Goal: Task Accomplishment & Management: Manage account settings

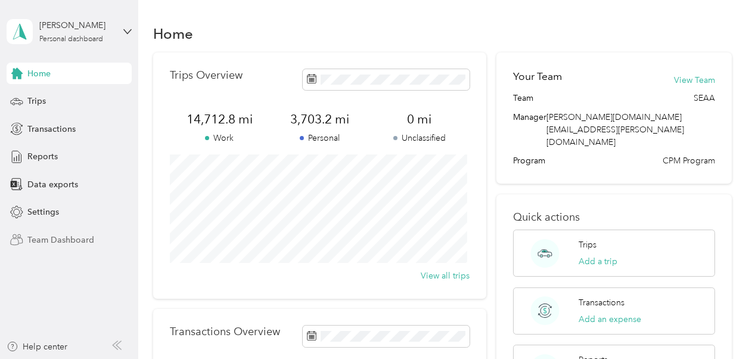
click at [64, 238] on span "Team Dashboard" at bounding box center [60, 239] width 67 height 13
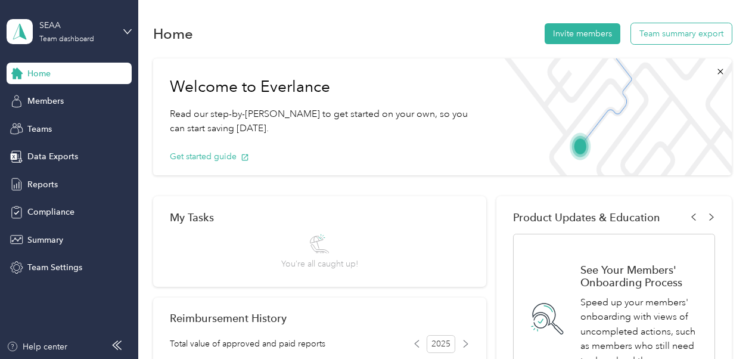
click at [680, 33] on button "Team summary export" at bounding box center [681, 33] width 101 height 21
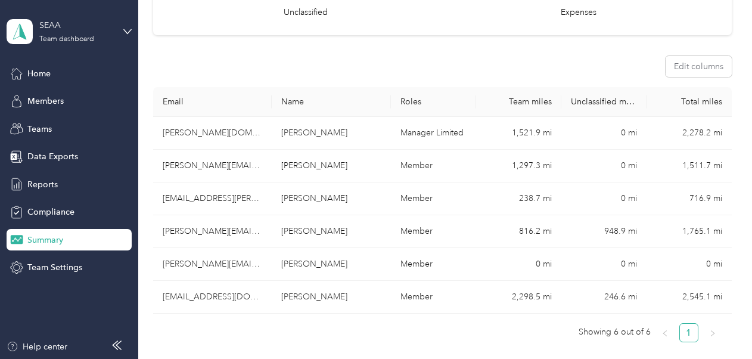
scroll to position [167, 0]
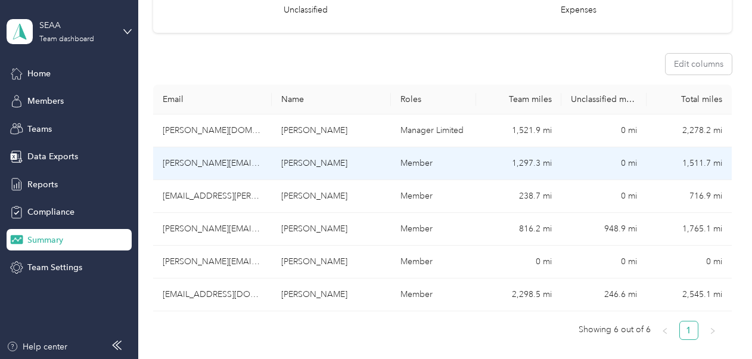
click at [212, 165] on td "[PERSON_NAME][EMAIL_ADDRESS][PERSON_NAME][DOMAIN_NAME]" at bounding box center [212, 163] width 119 height 33
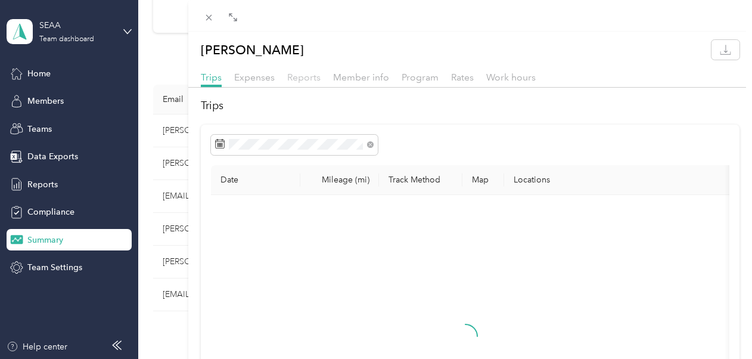
click at [304, 77] on span "Reports" at bounding box center [303, 76] width 33 height 11
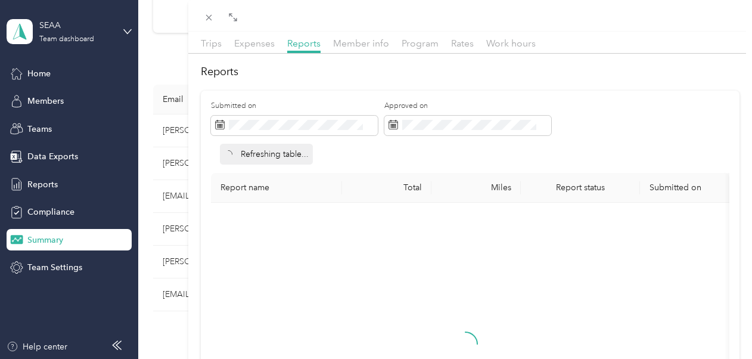
scroll to position [37, 0]
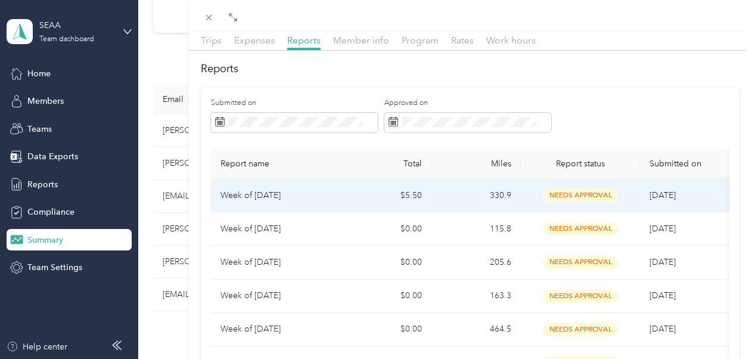
click at [333, 190] on td "Week of [DATE]" at bounding box center [276, 195] width 131 height 33
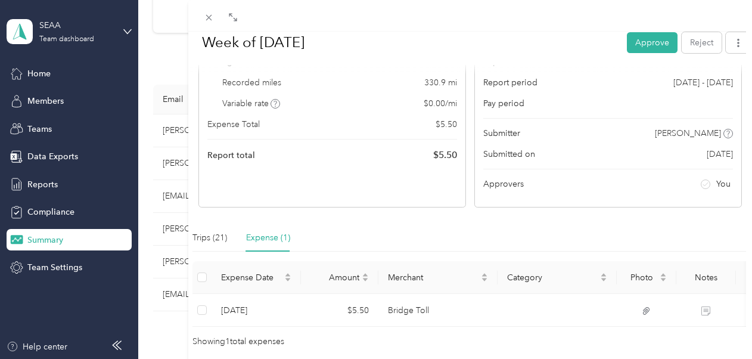
scroll to position [133, 0]
click at [640, 272] on span "Photo" at bounding box center [641, 277] width 31 height 10
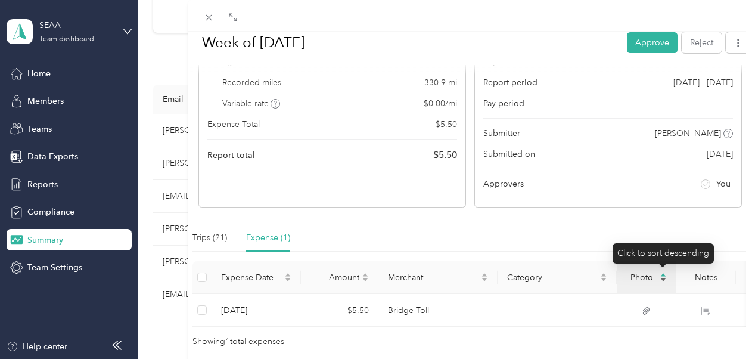
click at [660, 271] on icon "caret-up" at bounding box center [662, 274] width 7 height 7
click at [663, 278] on icon "caret-down" at bounding box center [662, 279] width 5 height 3
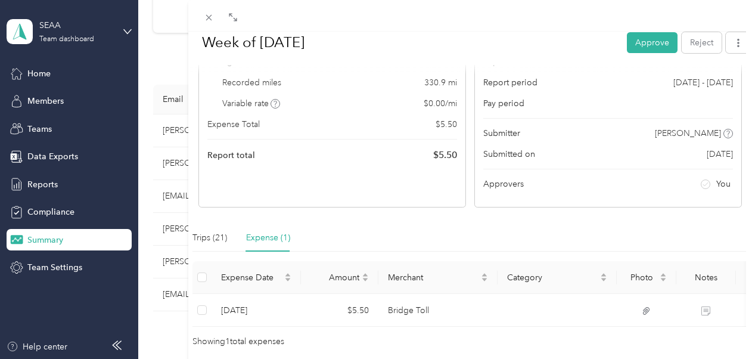
click at [395, 30] on div at bounding box center [470, 16] width 564 height 32
click at [218, 233] on div "Trips (21)" at bounding box center [209, 237] width 35 height 13
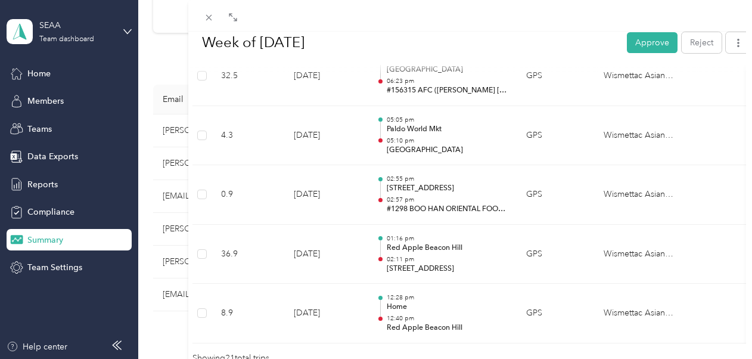
scroll to position [1338, 0]
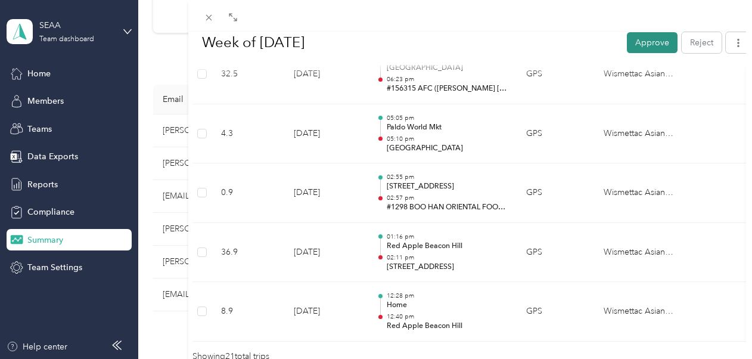
click at [650, 40] on button "Approve" at bounding box center [652, 42] width 51 height 21
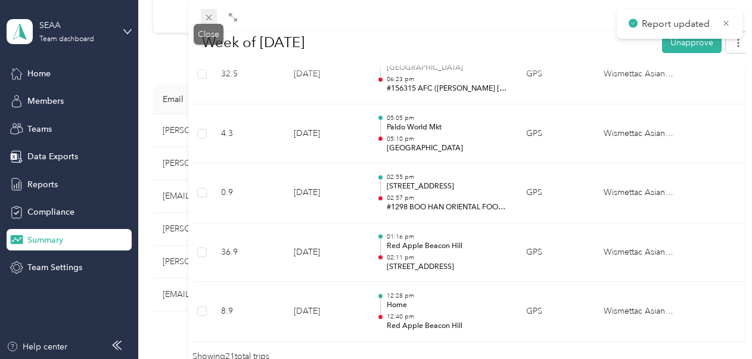
click at [211, 18] on icon at bounding box center [209, 18] width 10 height 10
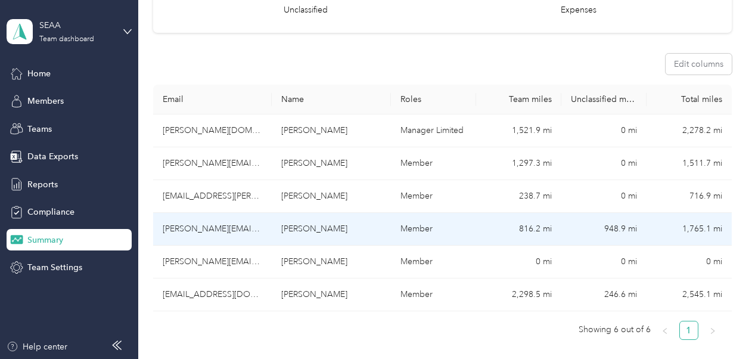
click at [216, 228] on td "[PERSON_NAME][EMAIL_ADDRESS][PERSON_NAME][DOMAIN_NAME]" at bounding box center [212, 229] width 119 height 33
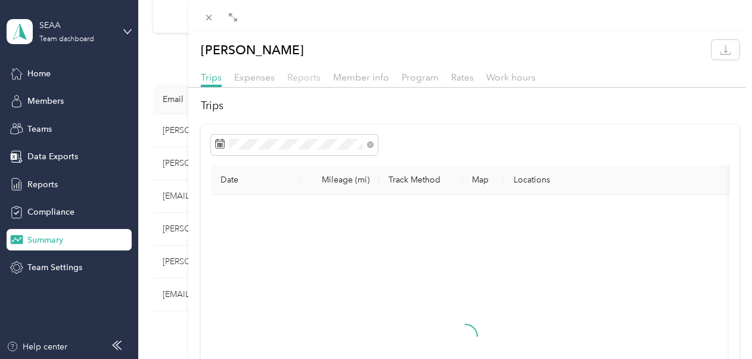
click at [303, 78] on span "Reports" at bounding box center [303, 76] width 33 height 11
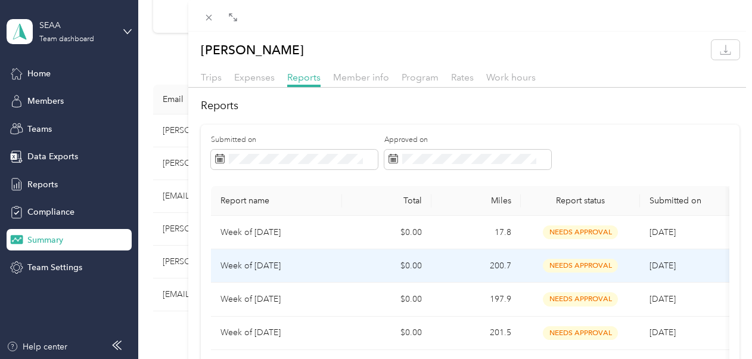
click at [323, 259] on p "Week of [DATE]" at bounding box center [276, 265] width 112 height 13
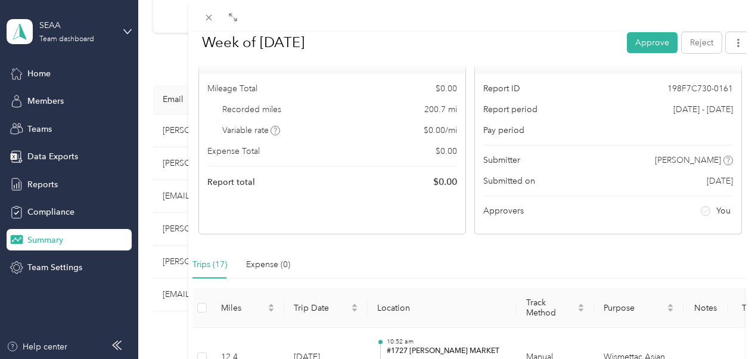
scroll to position [98, 0]
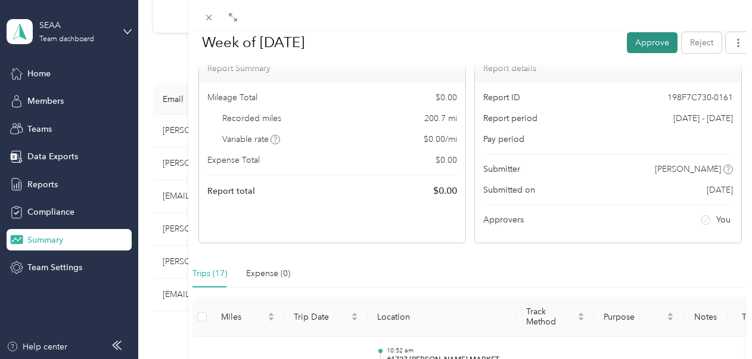
click at [641, 42] on button "Approve" at bounding box center [652, 42] width 51 height 21
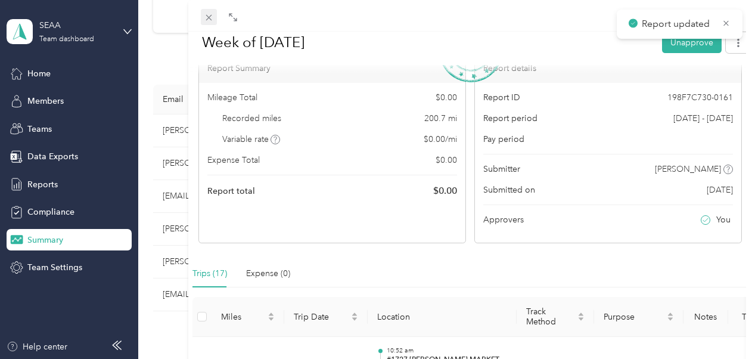
click at [208, 20] on icon at bounding box center [209, 18] width 10 height 10
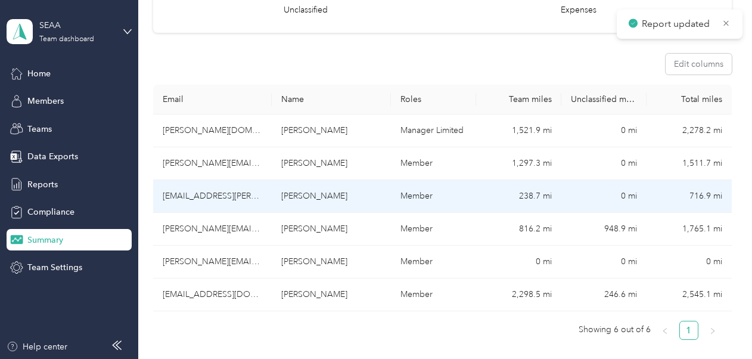
click at [210, 191] on td "[EMAIL_ADDRESS][PERSON_NAME][DOMAIN_NAME]" at bounding box center [212, 196] width 119 height 33
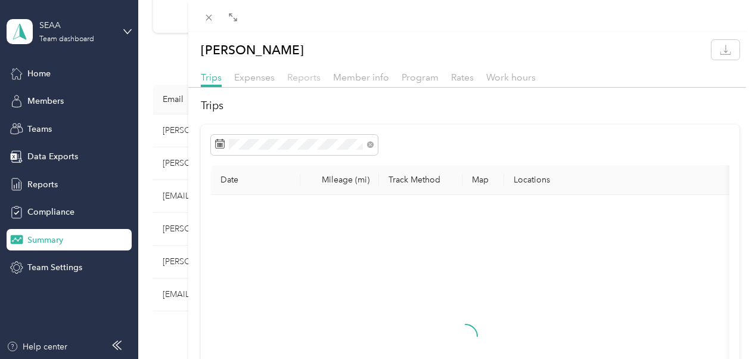
click at [302, 79] on span "Reports" at bounding box center [303, 76] width 33 height 11
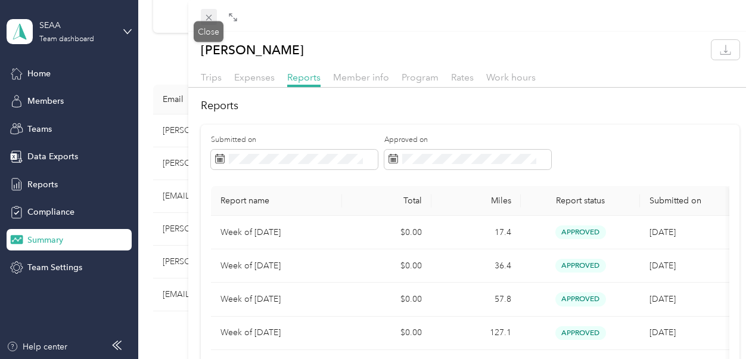
click at [211, 18] on icon at bounding box center [209, 18] width 10 height 10
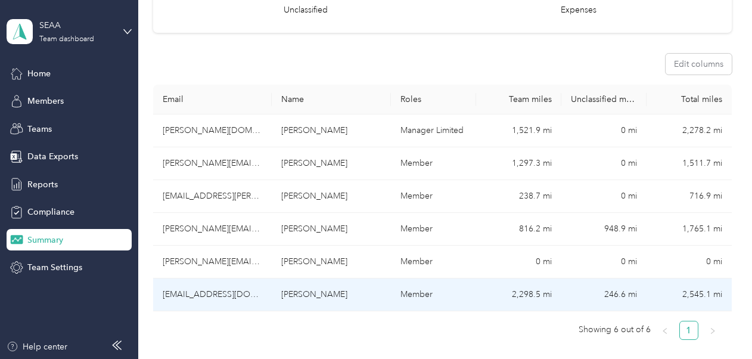
click at [211, 286] on td "[EMAIL_ADDRESS][DOMAIN_NAME]" at bounding box center [212, 294] width 119 height 33
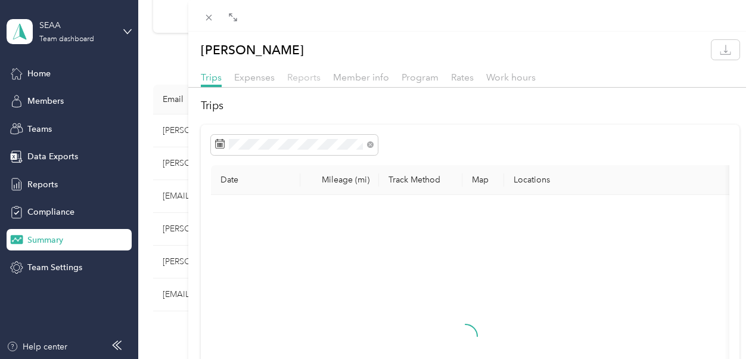
click at [305, 79] on span "Reports" at bounding box center [303, 76] width 33 height 11
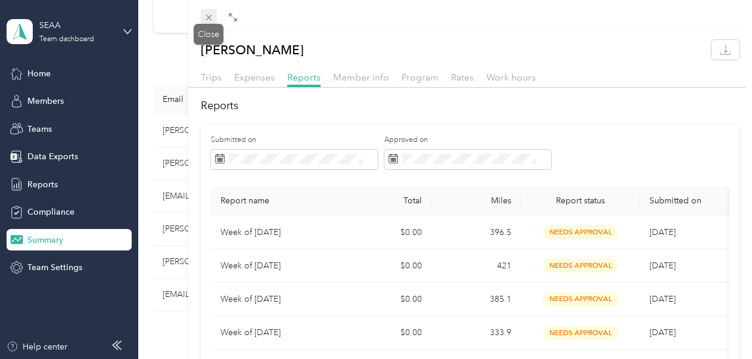
click at [214, 15] on span at bounding box center [209, 17] width 17 height 17
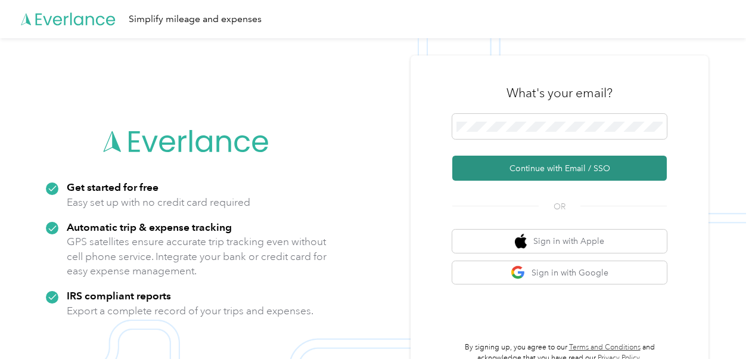
click at [559, 167] on button "Continue with Email / SSO" at bounding box center [559, 167] width 214 height 25
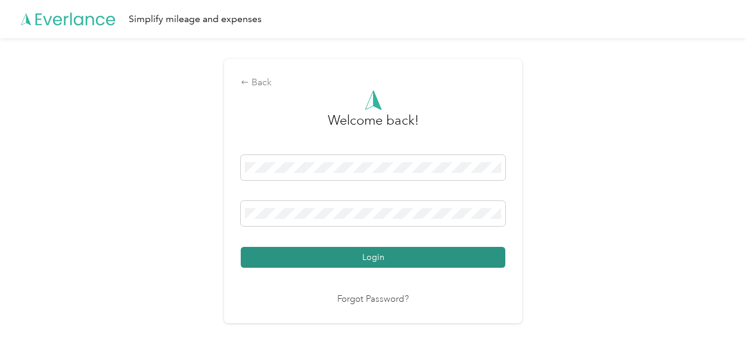
click at [381, 254] on button "Login" at bounding box center [373, 257] width 264 height 21
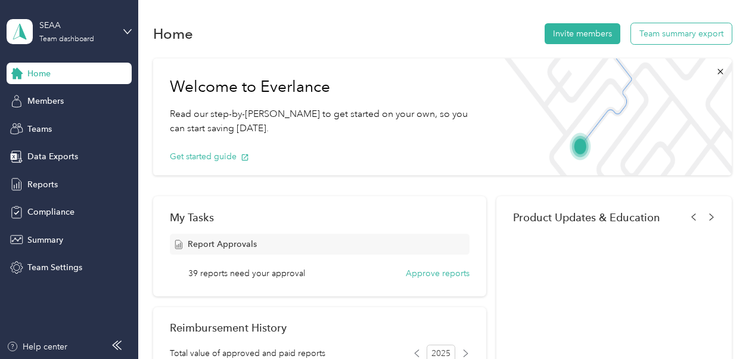
click at [668, 35] on button "Team summary export" at bounding box center [681, 33] width 101 height 21
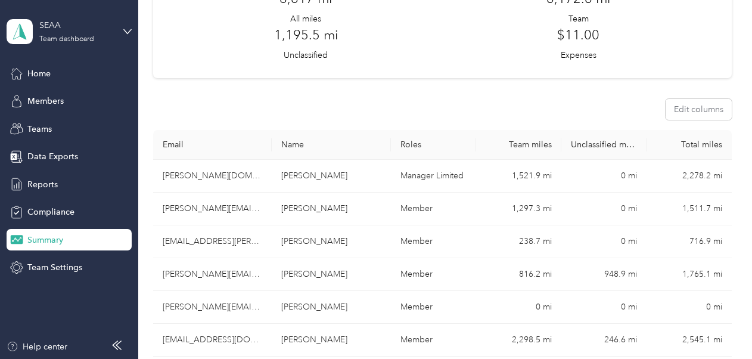
scroll to position [139, 0]
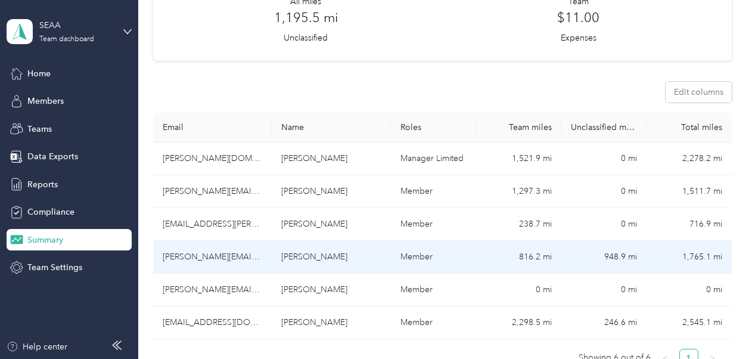
click at [220, 259] on td "[PERSON_NAME][EMAIL_ADDRESS][PERSON_NAME][DOMAIN_NAME]" at bounding box center [212, 257] width 119 height 33
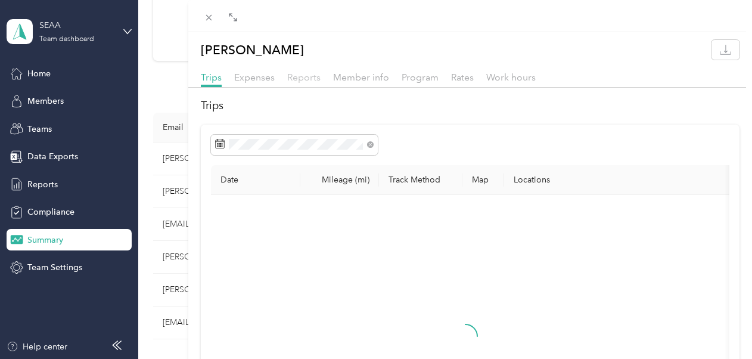
click at [304, 77] on span "Reports" at bounding box center [303, 76] width 33 height 11
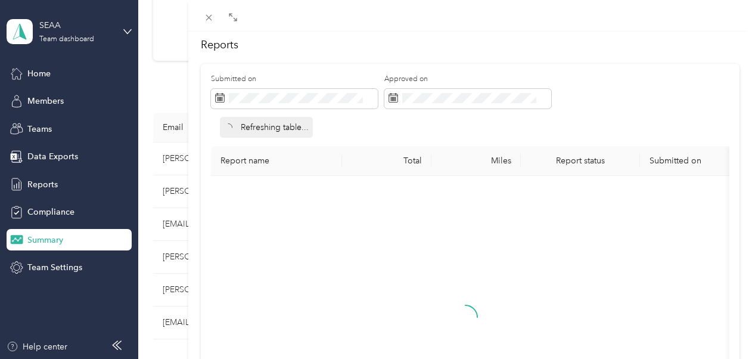
scroll to position [86, 0]
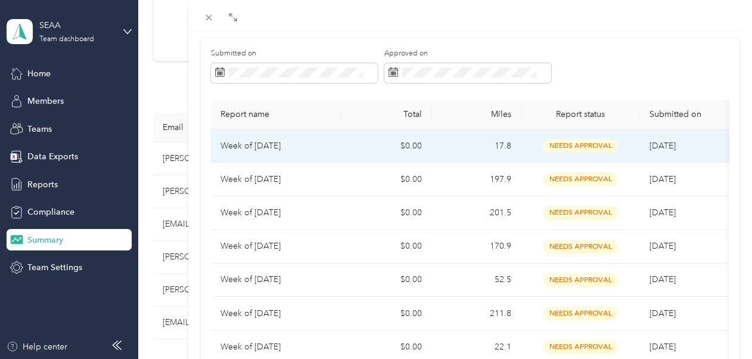
click at [328, 142] on p "Week of [DATE]" at bounding box center [276, 145] width 112 height 13
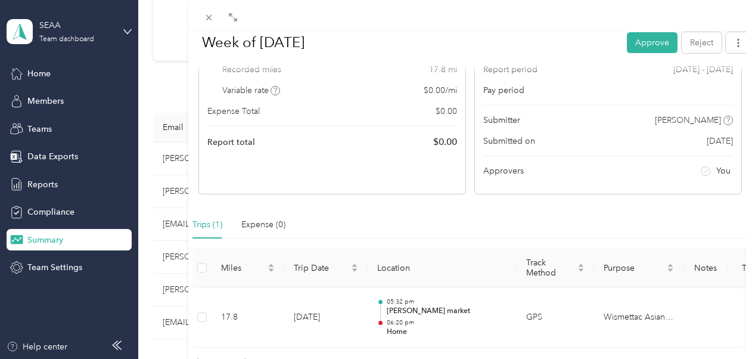
scroll to position [147, 0]
click at [638, 43] on button "Approve" at bounding box center [652, 42] width 51 height 21
